Goal: Transaction & Acquisition: Register for event/course

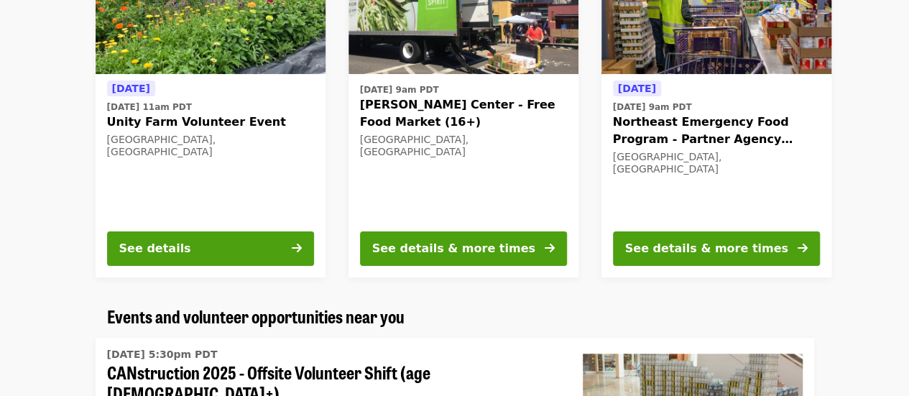
scroll to position [525, 0]
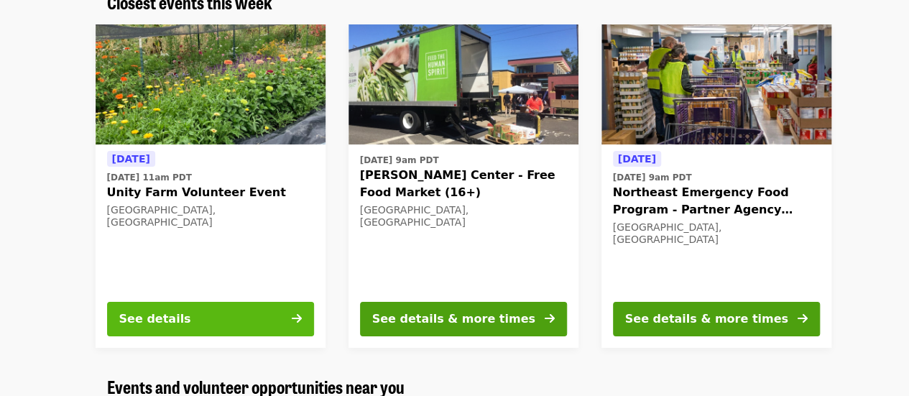
click at [289, 310] on button "See details" at bounding box center [210, 319] width 207 height 34
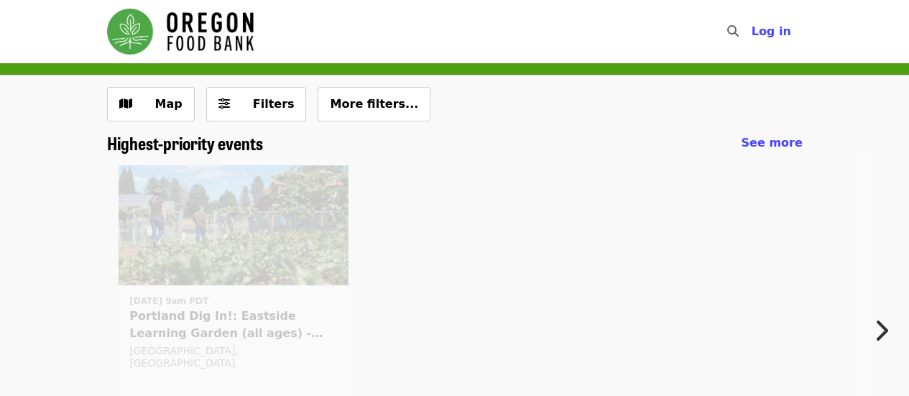
scroll to position [525, 0]
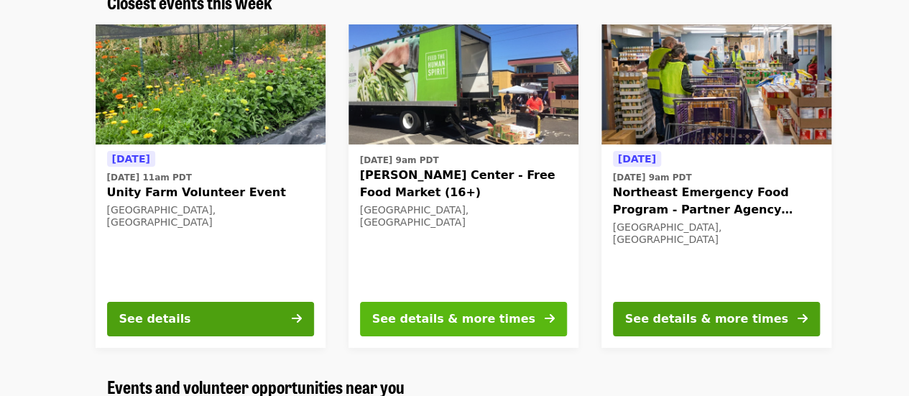
click at [536, 311] on button "See details & more times" at bounding box center [463, 319] width 207 height 34
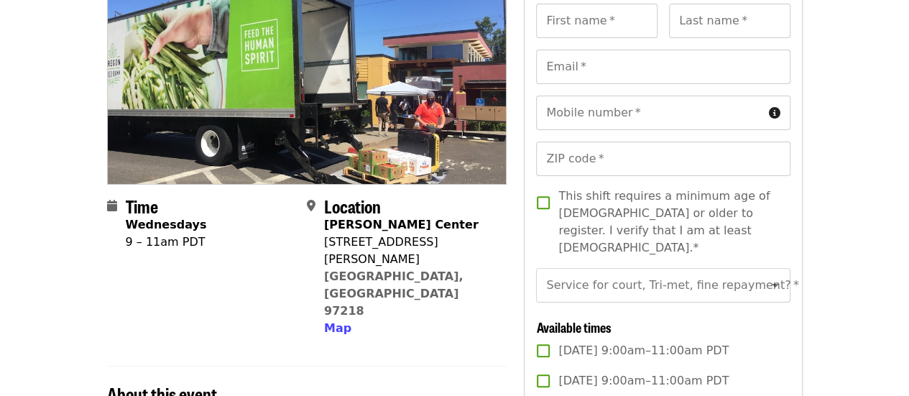
scroll to position [157, 0]
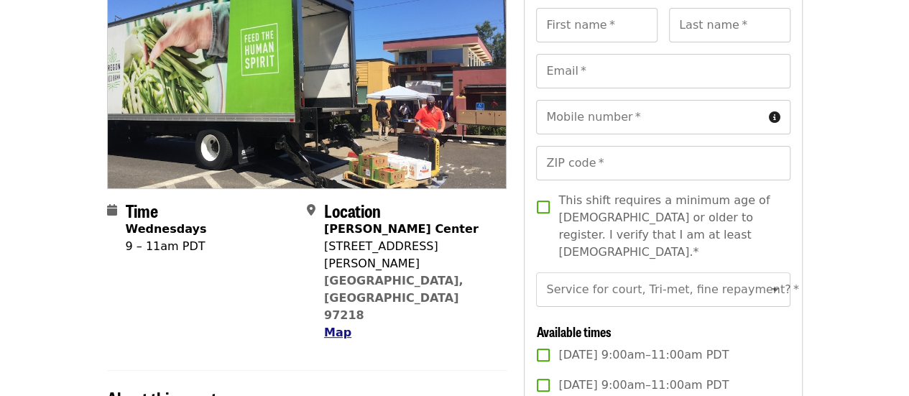
click at [343, 325] on span "Map" at bounding box center [337, 332] width 27 height 14
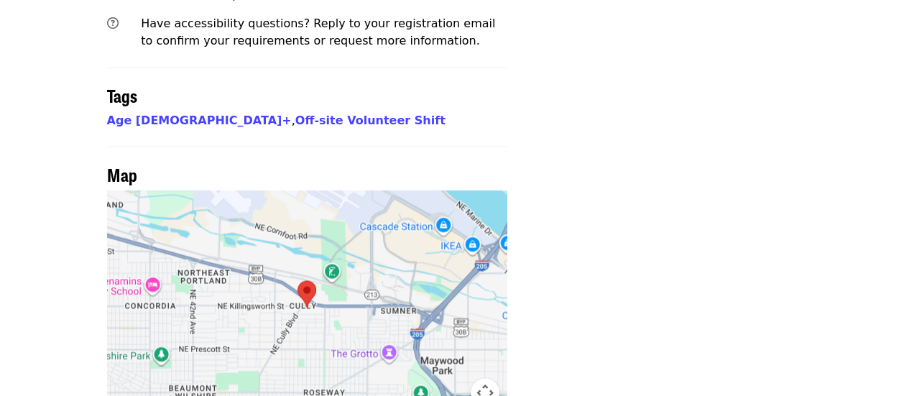
scroll to position [1271, 0]
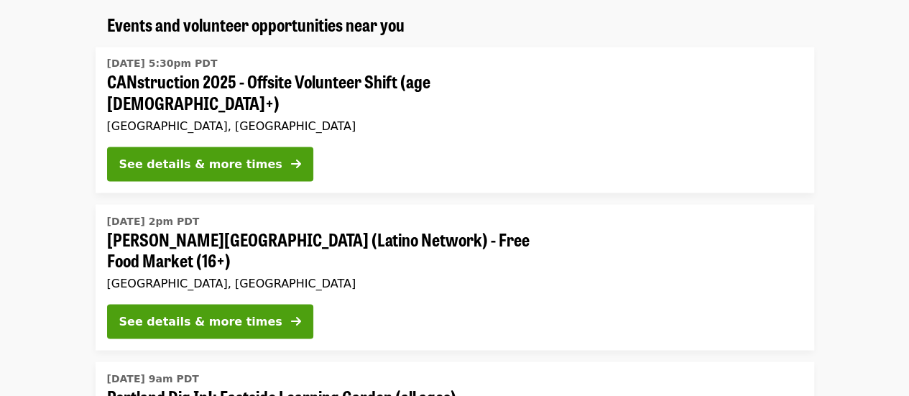
scroll to position [525, 0]
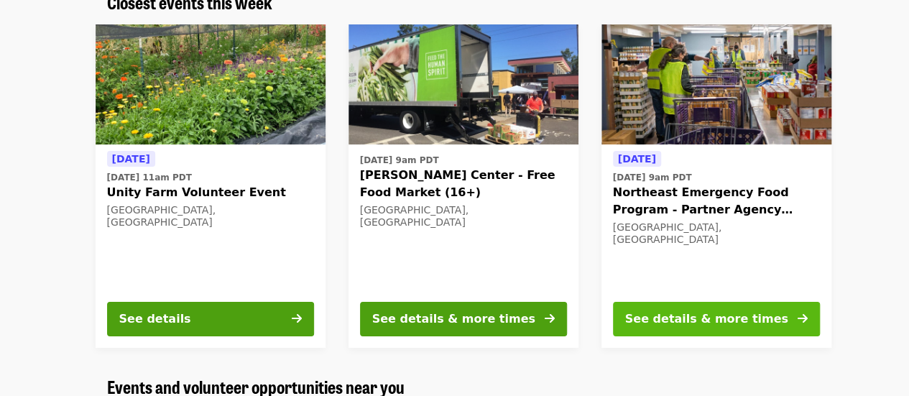
click at [679, 308] on button "See details & more times" at bounding box center [716, 319] width 207 height 34
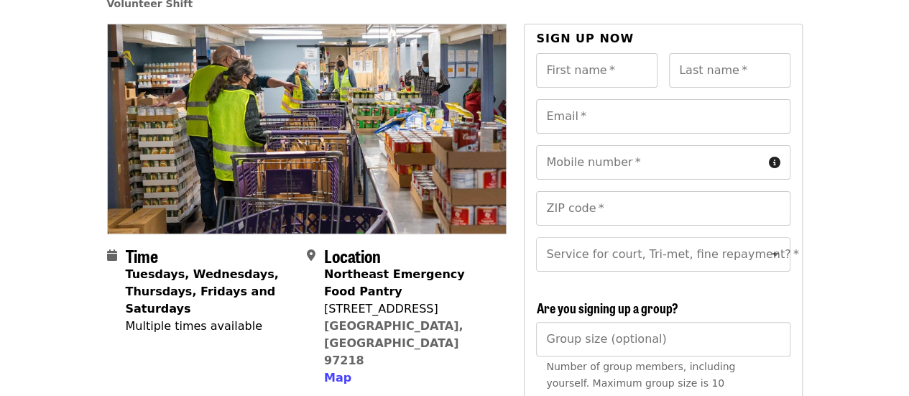
scroll to position [113, 0]
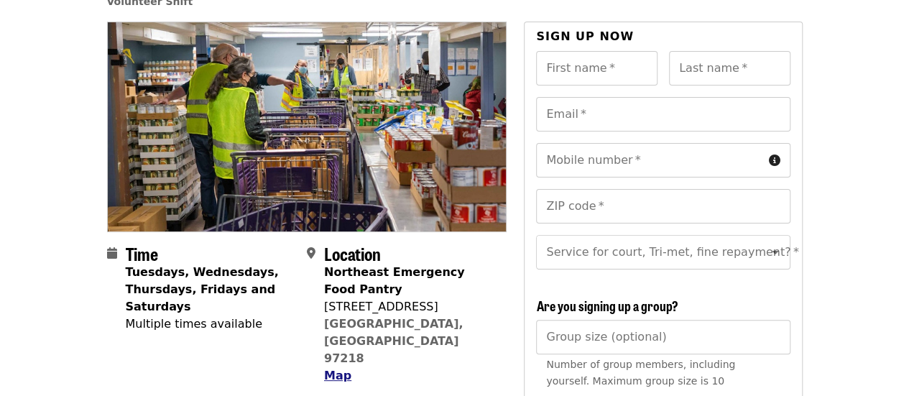
click at [339, 368] on span "Map" at bounding box center [337, 375] width 27 height 14
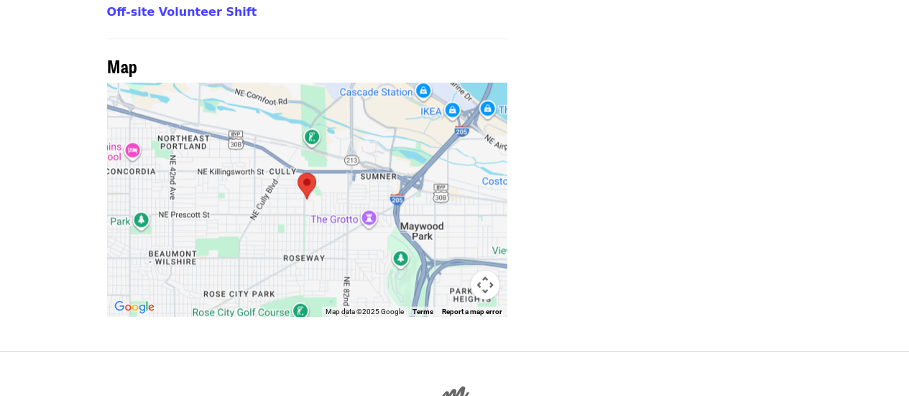
scroll to position [1179, 0]
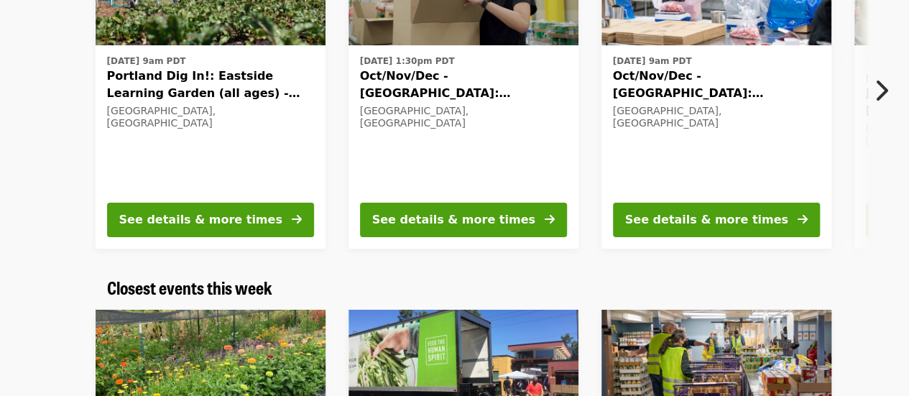
scroll to position [205, 0]
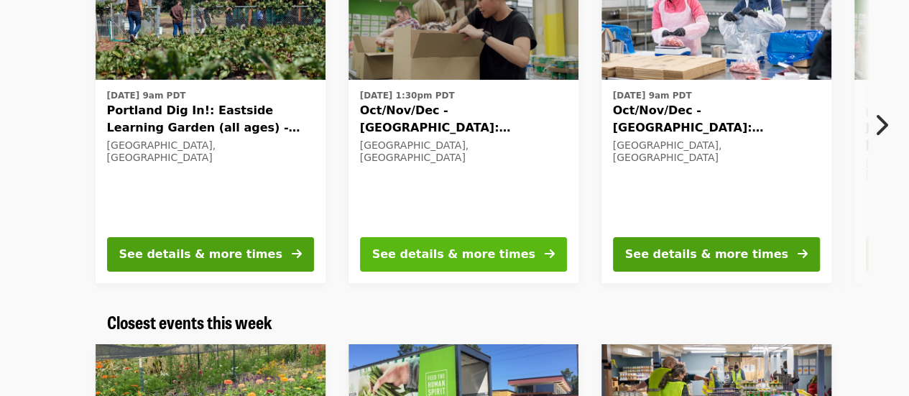
click at [534, 247] on button "See details & more times" at bounding box center [463, 254] width 207 height 34
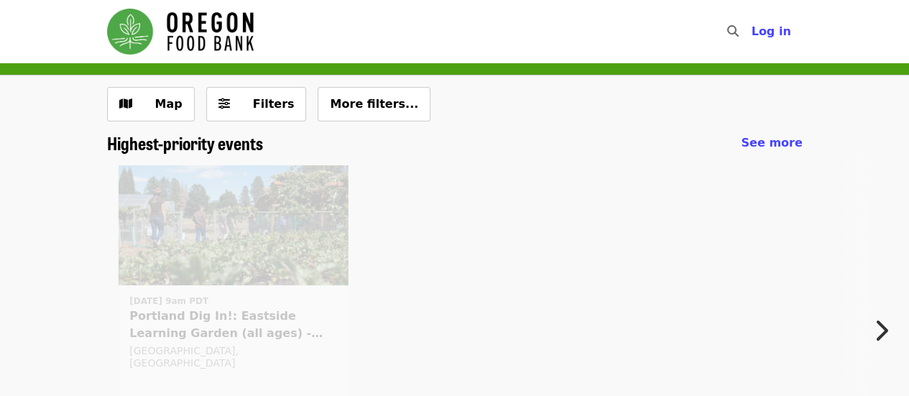
scroll to position [205, 0]
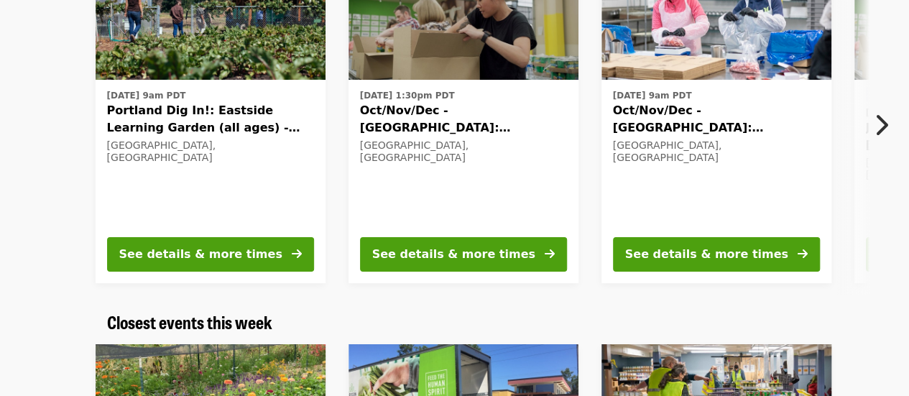
click at [165, 129] on span "Portland Dig In!: Eastside Learning Garden (all ages) - Aug/Sept/Oct" at bounding box center [210, 119] width 207 height 34
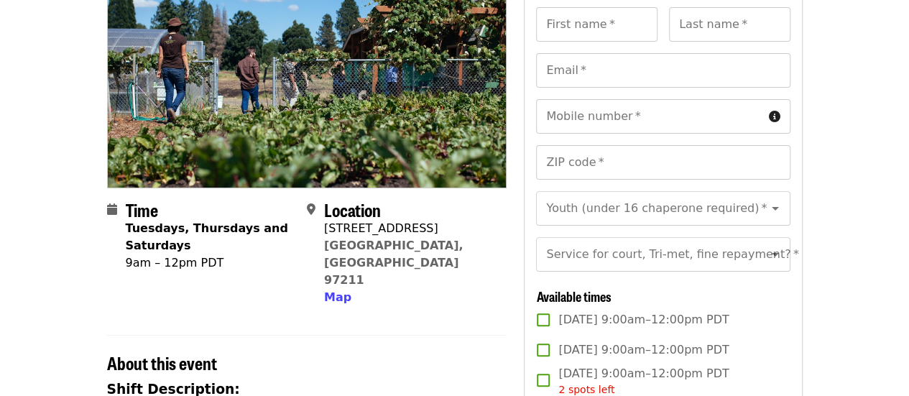
scroll to position [155, 0]
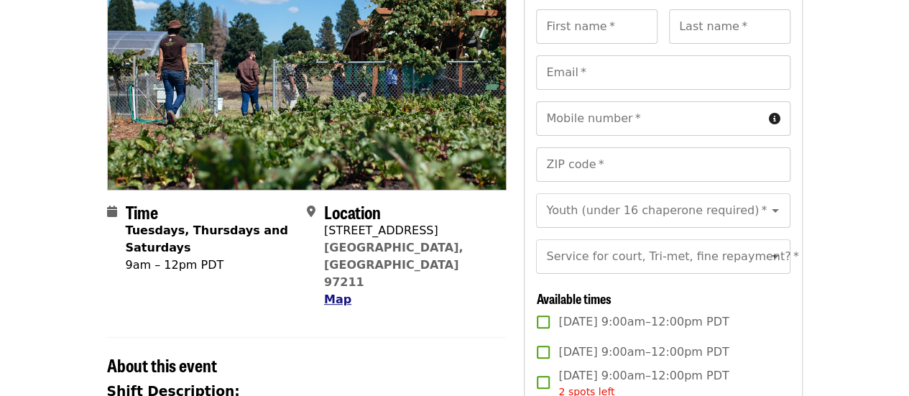
click at [340, 292] on span "Map" at bounding box center [337, 299] width 27 height 14
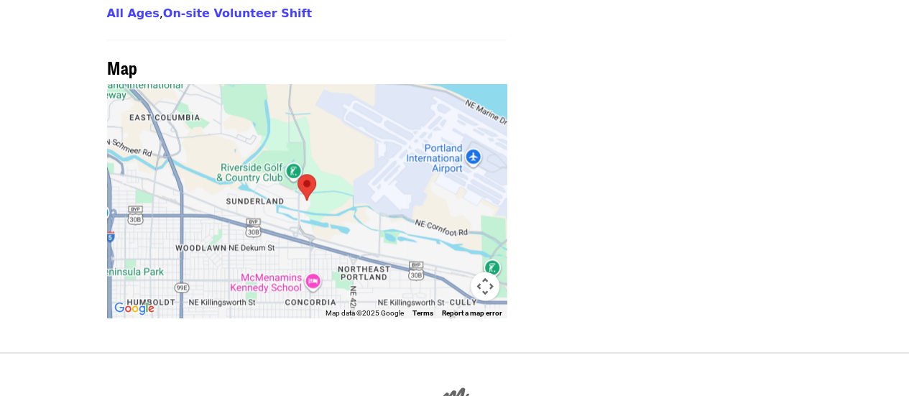
scroll to position [1098, 0]
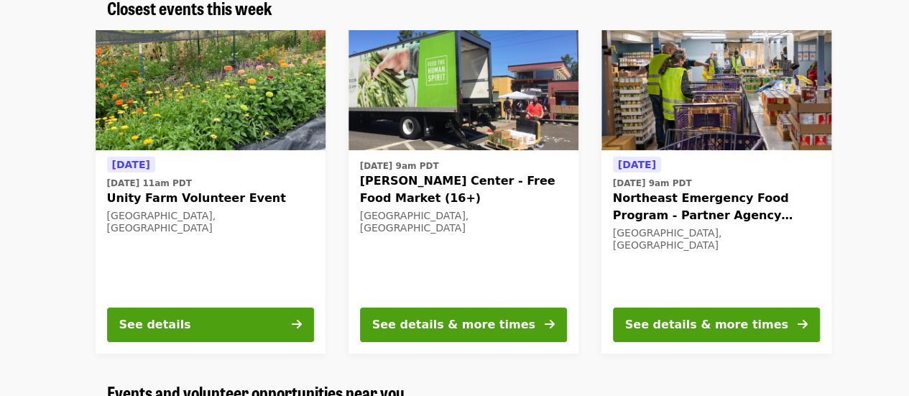
scroll to position [525, 0]
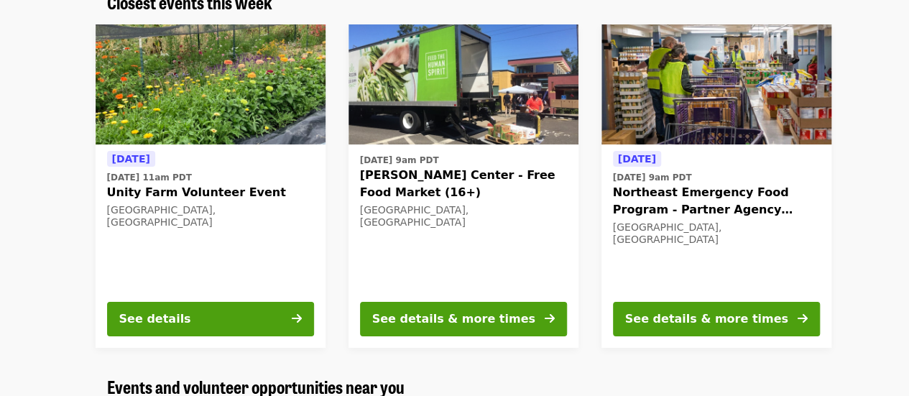
click at [779, 309] on button "See details & more times" at bounding box center [716, 319] width 207 height 34
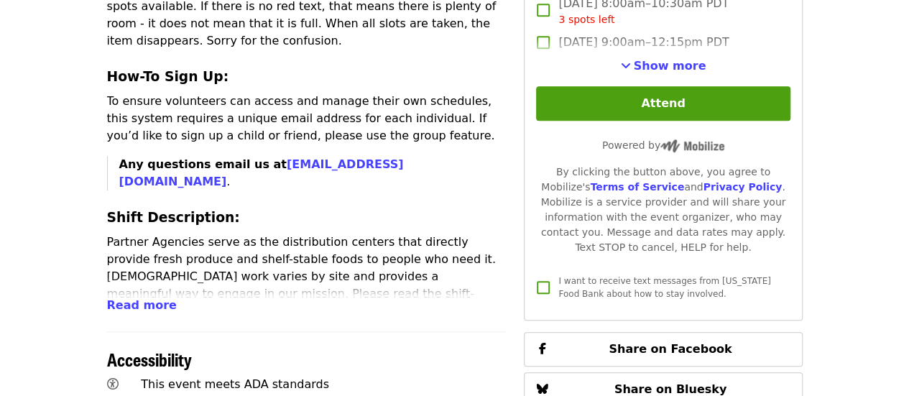
scroll to position [651, 0]
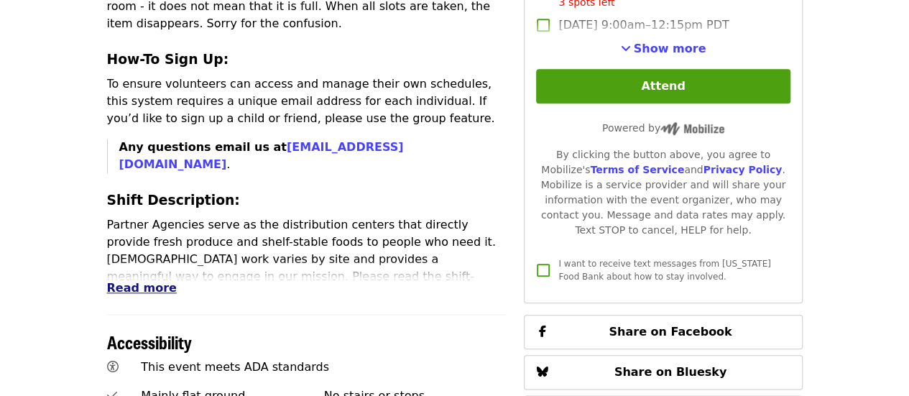
click at [155, 281] on span "Read more" at bounding box center [142, 288] width 70 height 14
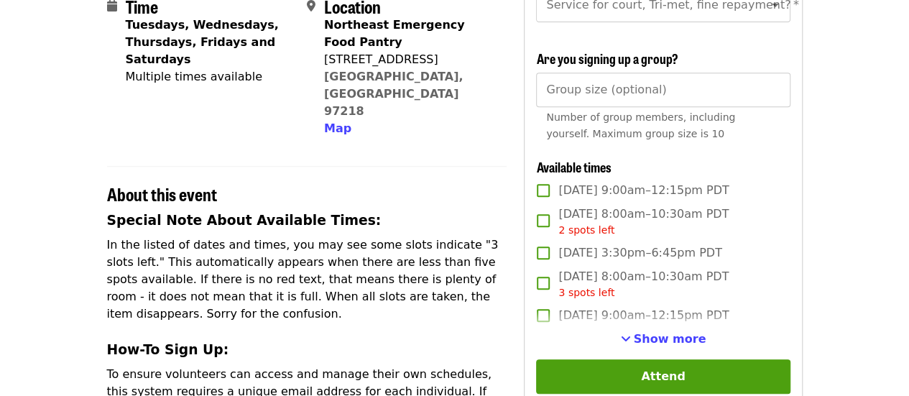
scroll to position [363, 0]
